Goal: Task Accomplishment & Management: Complete application form

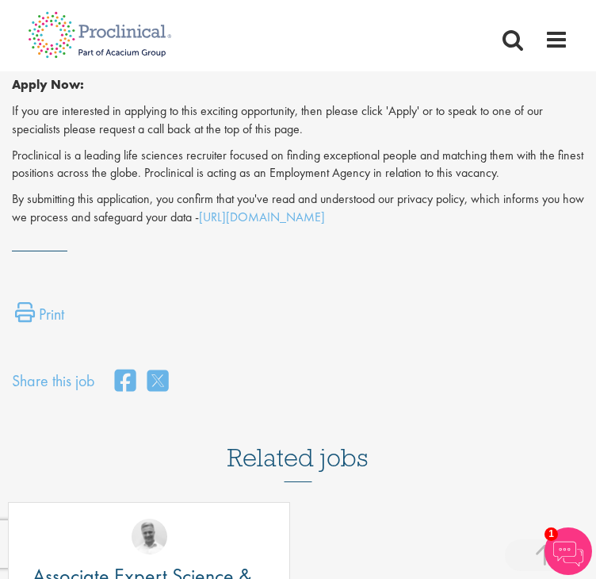
scroll to position [1249, 0]
click at [147, 216] on p "By submitting this application, you confirm that you've read and understood our…" at bounding box center [298, 208] width 572 height 36
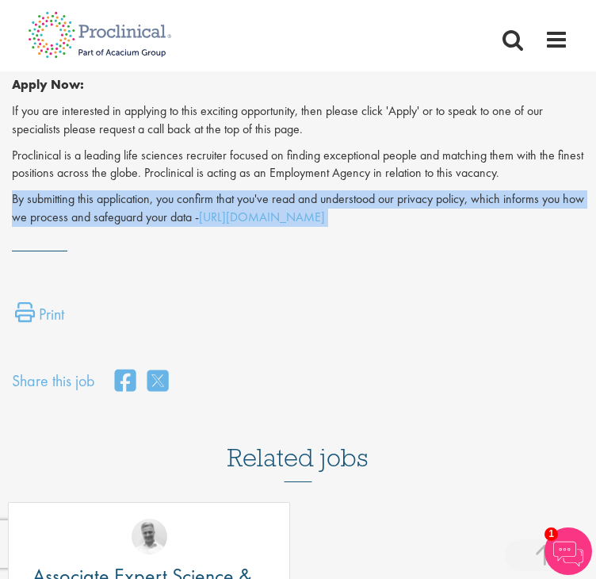
click at [147, 216] on p "By submitting this application, you confirm that you've read and understood our…" at bounding box center [298, 208] width 572 height 36
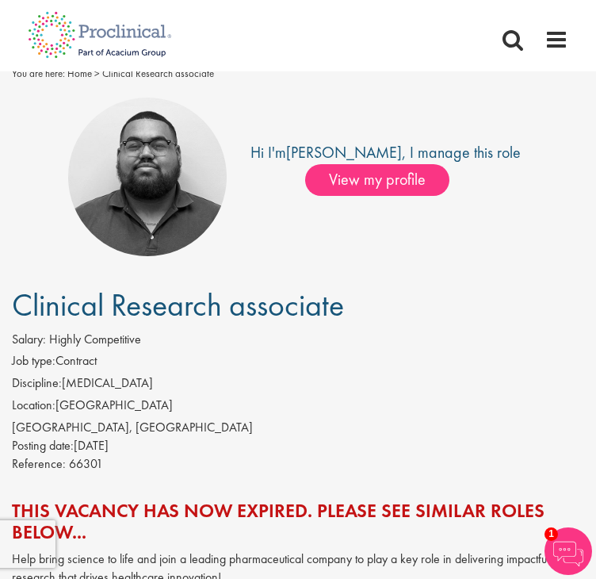
scroll to position [0, 0]
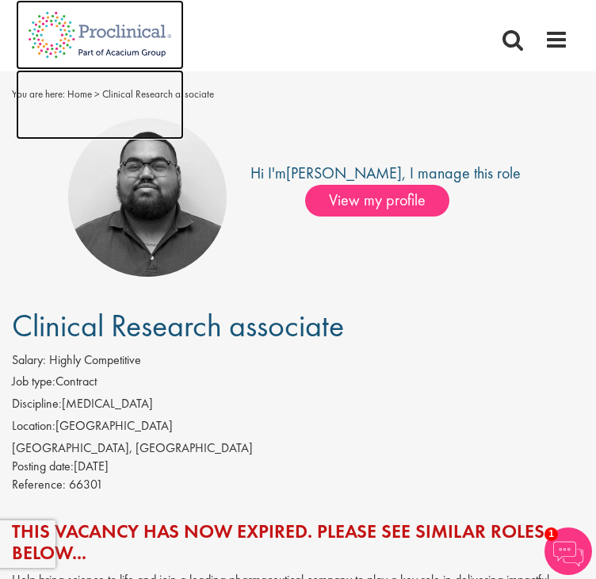
click at [129, 25] on img at bounding box center [100, 35] width 168 height 70
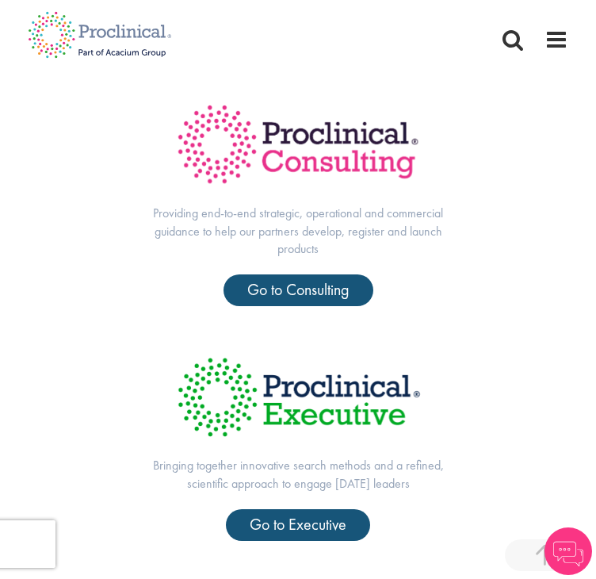
scroll to position [744, 0]
